Goal: Find contact information: Find contact information

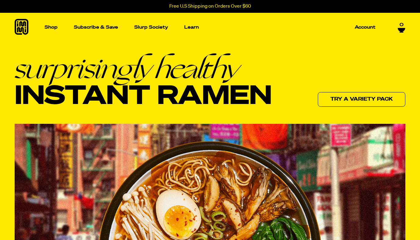
click at [286, 38] on ul "Shop Packets Cups new Toppings new Merch Subscribe & Save Slurp Society Learn O…" at bounding box center [210, 27] width 336 height 29
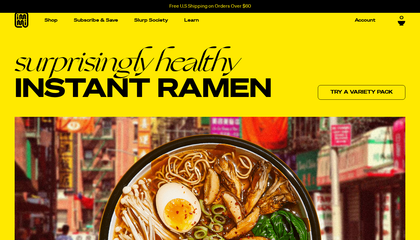
scroll to position [8, 0]
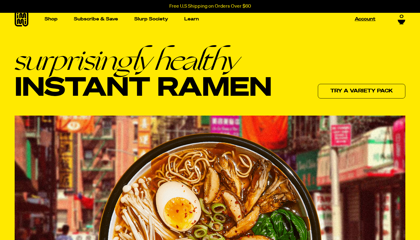
click at [362, 19] on p "Account" at bounding box center [365, 19] width 21 height 5
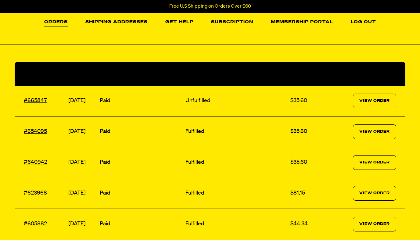
scroll to position [56, 0]
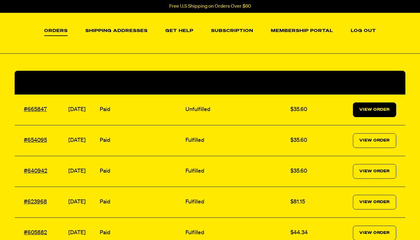
click at [369, 109] on link "View Order" at bounding box center [374, 109] width 43 height 15
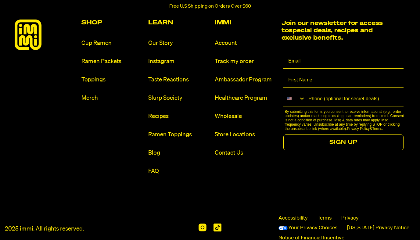
scroll to position [530, 0]
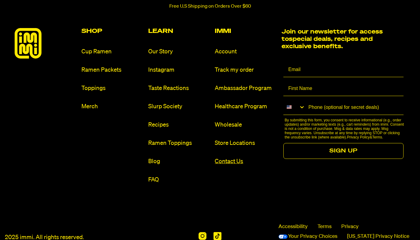
click at [233, 159] on link "Contact Us" at bounding box center [246, 161] width 62 height 8
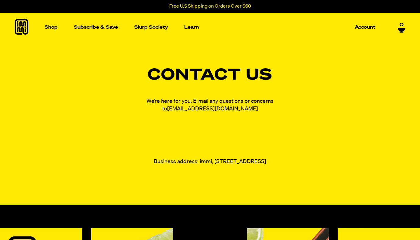
click at [212, 109] on link "fam@immieats.com" at bounding box center [212, 108] width 91 height 5
